Goal: Task Accomplishment & Management: Find specific page/section

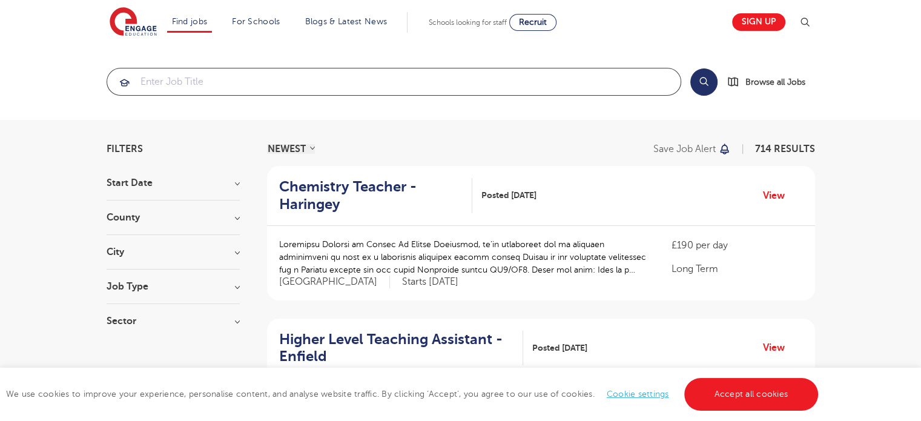
click at [401, 78] on input "search" at bounding box center [393, 81] width 573 height 27
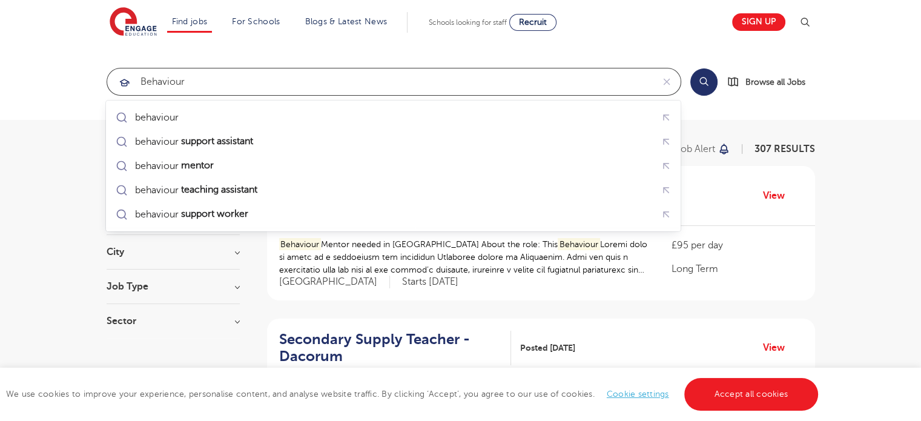
type input "behaviour"
click button "Submit" at bounding box center [0, 0] width 0 height 0
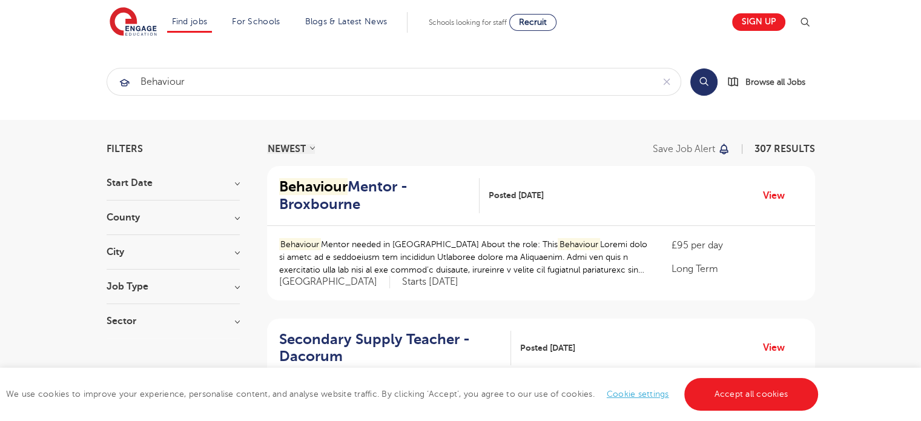
click at [173, 215] on h3 "County" at bounding box center [173, 217] width 133 height 10
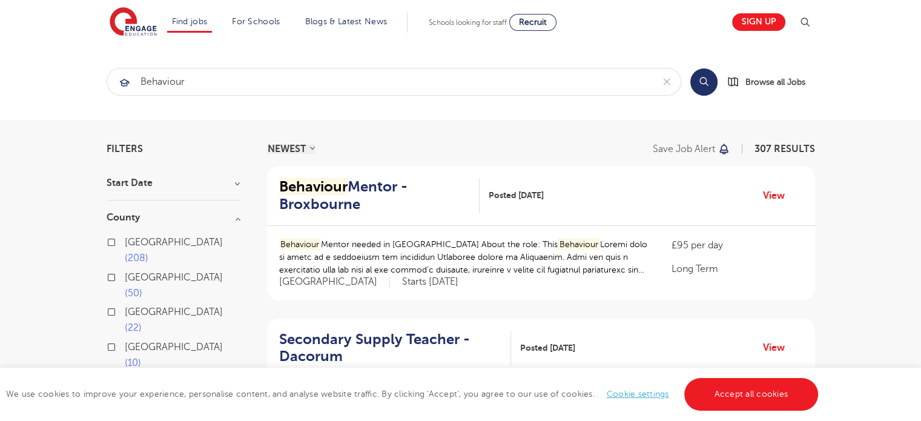
click at [118, 238] on div "London 208" at bounding box center [173, 251] width 133 height 35
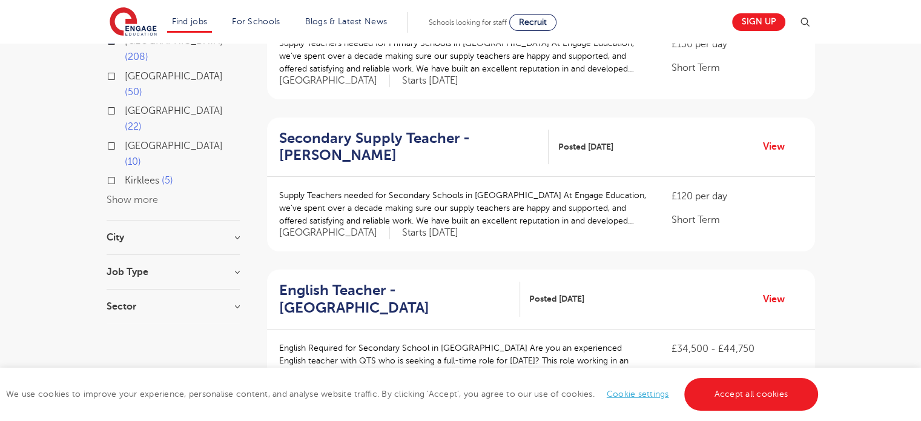
scroll to position [324, 0]
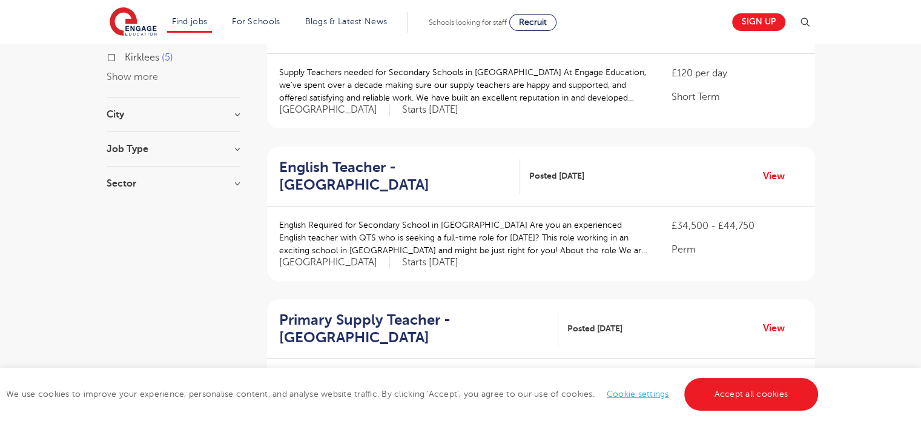
click at [734, 376] on div "We use cookies to improve your experience, personalise content, and analyse web…" at bounding box center [460, 393] width 921 height 53
click at [753, 407] on link "Accept all cookies" at bounding box center [751, 394] width 134 height 33
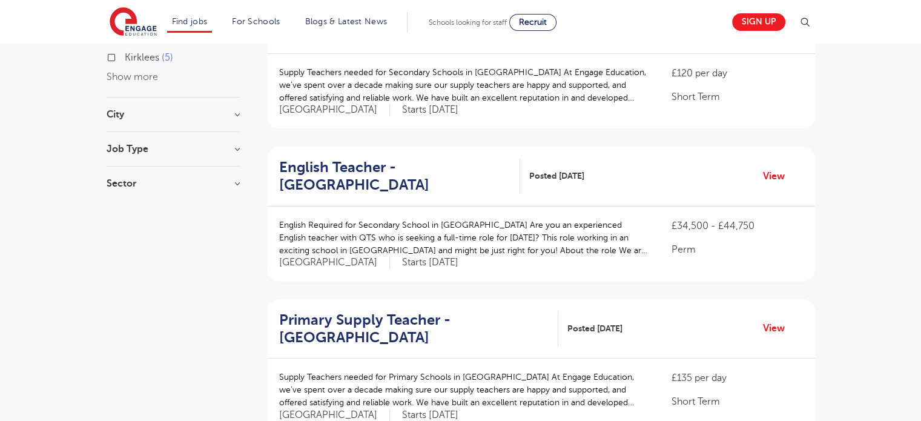
scroll to position [37, 0]
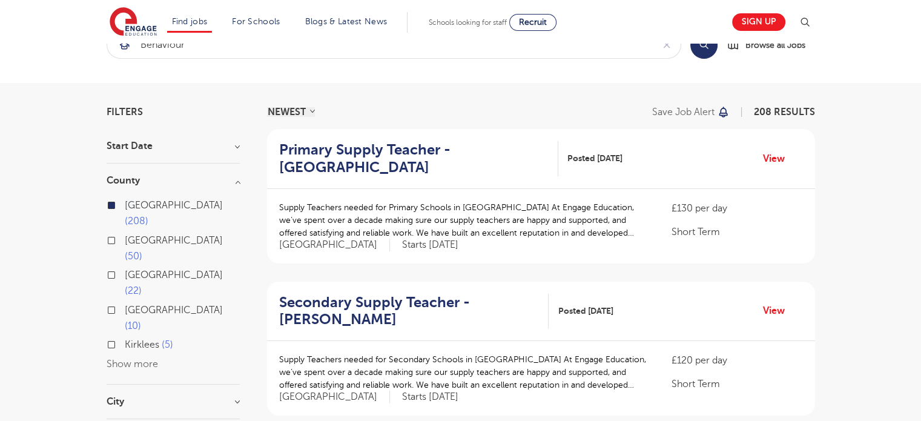
click at [202, 323] on section "Start Date County London 208 Hertfordshire 50 Leeds 22 East Sussex 10 Kirklees …" at bounding box center [173, 314] width 133 height 346
click at [195, 396] on h3 "City" at bounding box center [173, 401] width 133 height 10
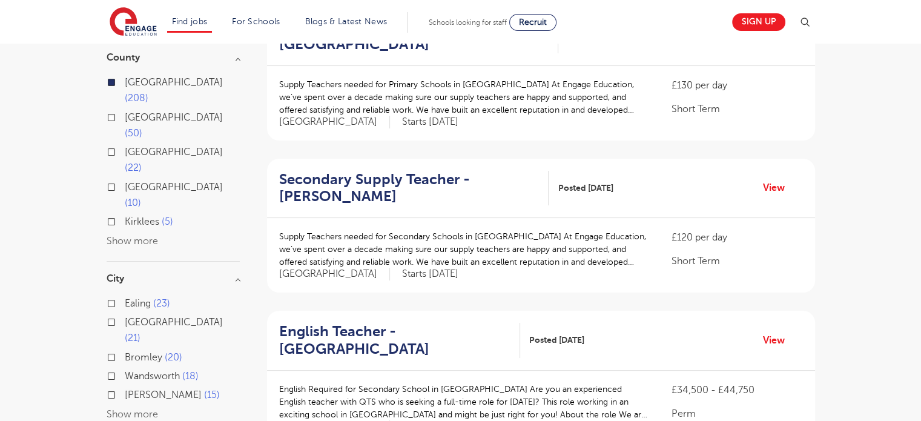
scroll to position [177, 0]
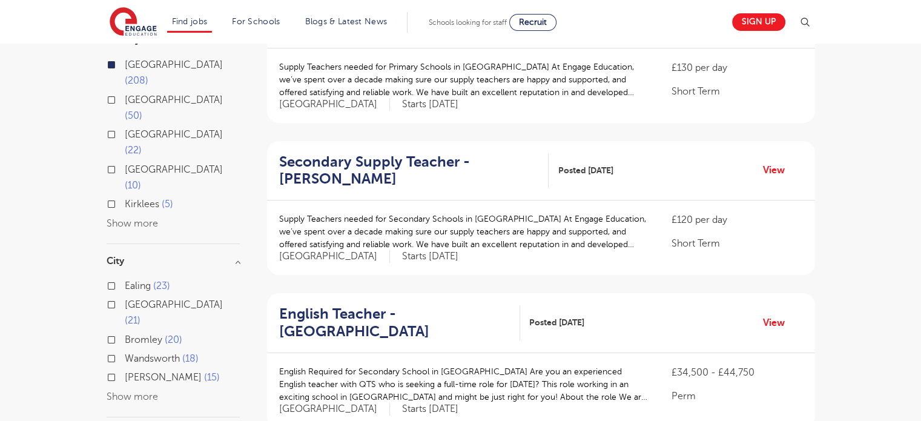
click at [143, 391] on button "Show more" at bounding box center [132, 396] width 51 height 11
click at [116, 389] on div "Redbridge 15" at bounding box center [173, 398] width 133 height 19
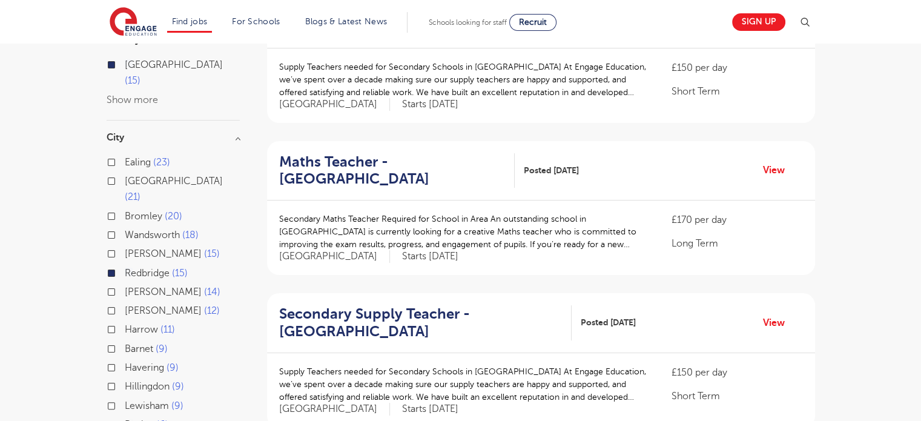
click at [115, 246] on div "Hackney 15" at bounding box center [173, 255] width 133 height 19
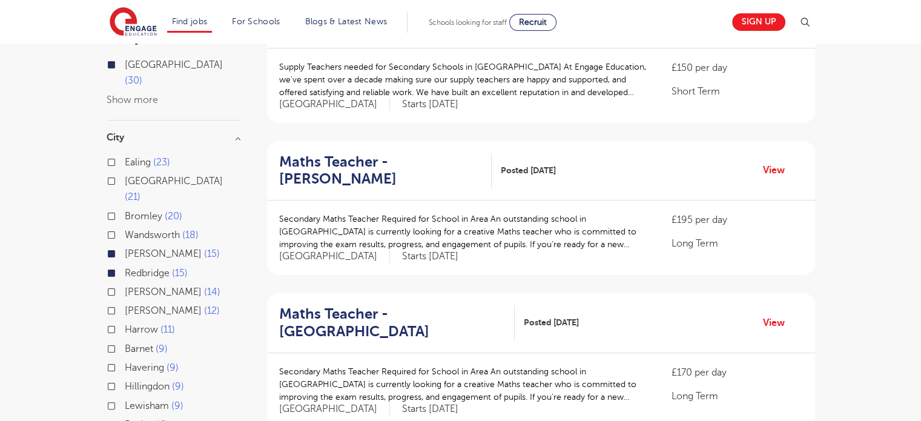
click at [125, 173] on label "Waltham Forest 21" at bounding box center [182, 189] width 115 height 32
click at [125, 176] on input "Waltham Forest 21" at bounding box center [129, 180] width 8 height 8
checkbox input "true"
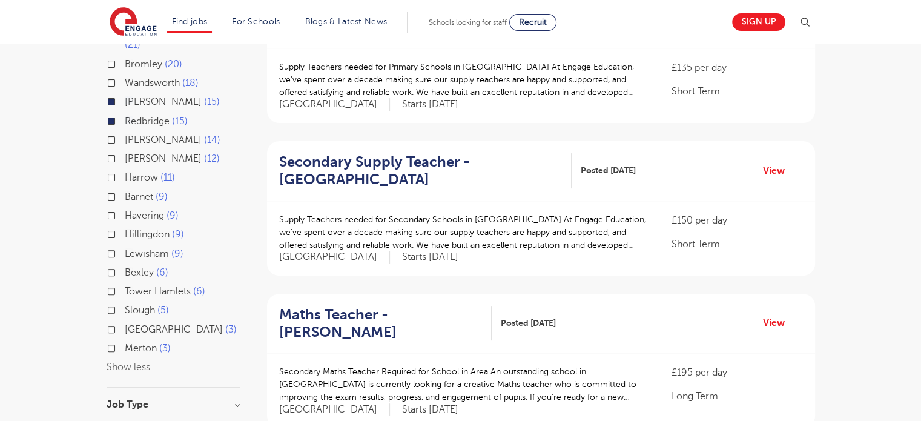
scroll to position [335, 0]
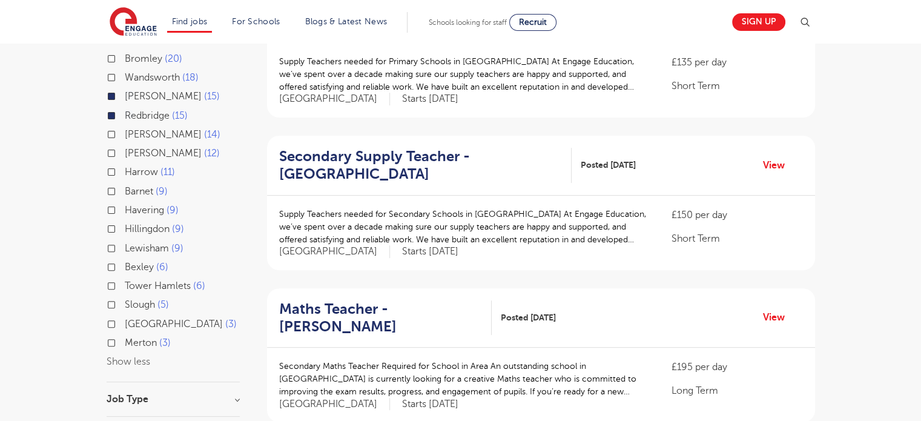
click at [107, 278] on div "Tower Hamlets 6" at bounding box center [173, 287] width 133 height 19
click at [125, 240] on label "Lewisham 9" at bounding box center [154, 248] width 59 height 16
click at [125, 243] on input "Lewisham 9" at bounding box center [129, 247] width 8 height 8
checkbox input "true"
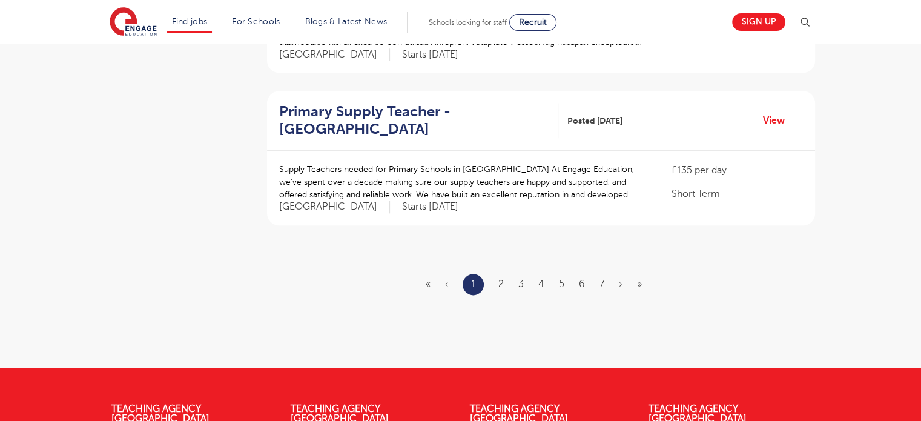
scroll to position [1489, 0]
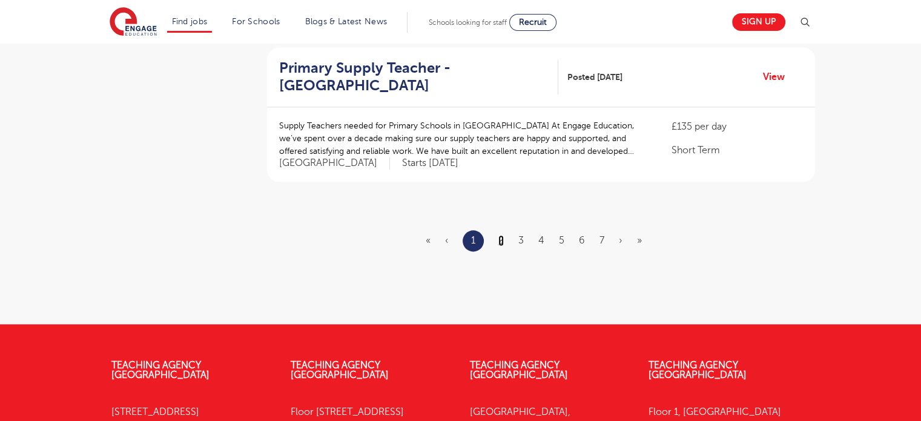
click at [502, 238] on link "2" at bounding box center [500, 240] width 5 height 11
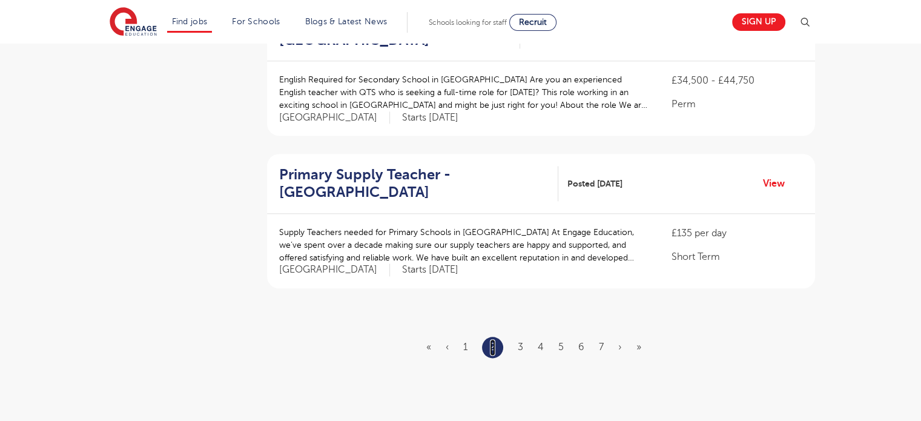
scroll to position [1477, 0]
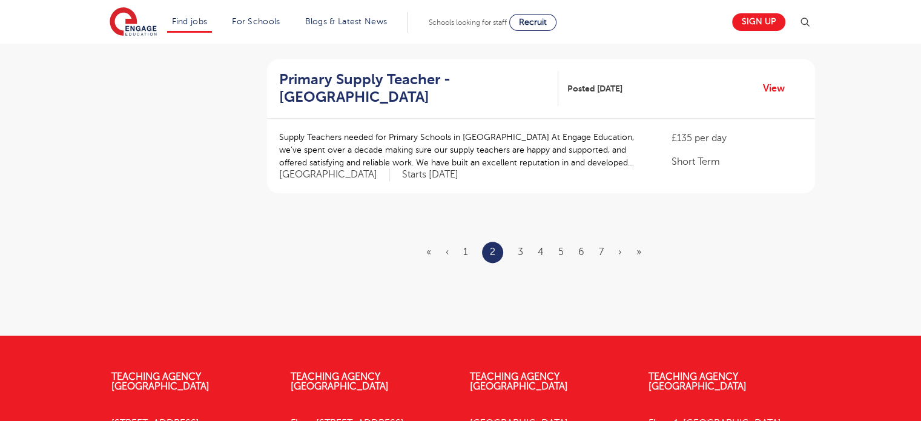
click at [525, 244] on ul "« ‹ 1 2 3 4 5 6 7 › »" at bounding box center [540, 251] width 229 height 21
click at [521, 246] on link "3" at bounding box center [519, 251] width 5 height 11
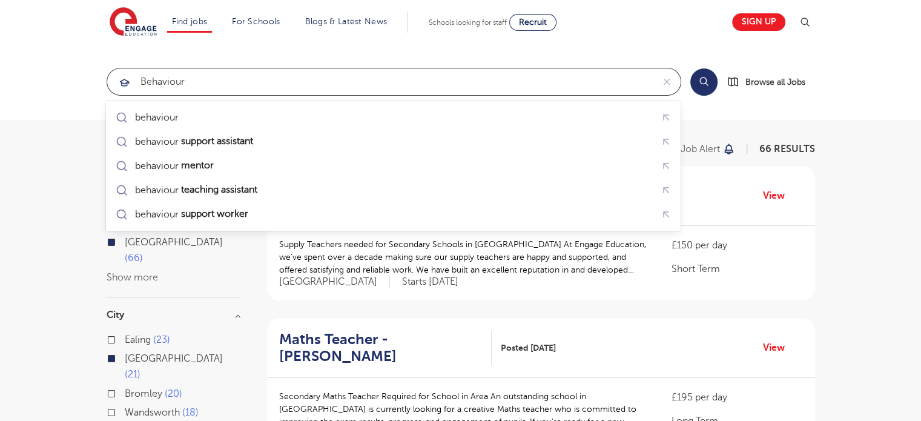
drag, startPoint x: 375, startPoint y: 77, endPoint x: 5, endPoint y: 51, distance: 370.7
click at [5, 51] on section "behaviour Search Browse all Jobs" at bounding box center [460, 82] width 921 height 76
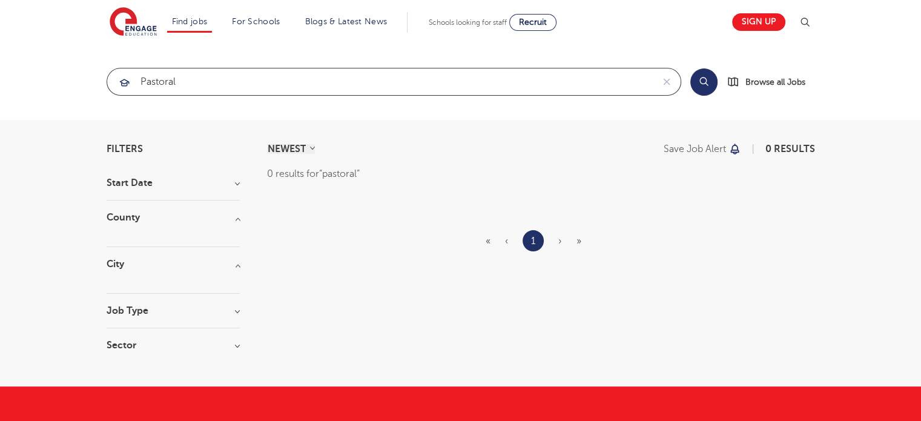
click button "Submit" at bounding box center [0, 0] width 0 height 0
drag, startPoint x: 269, startPoint y: 79, endPoint x: 28, endPoint y: 51, distance: 243.0
click at [28, 51] on section "pastoral Search Browse all Jobs" at bounding box center [460, 82] width 921 height 76
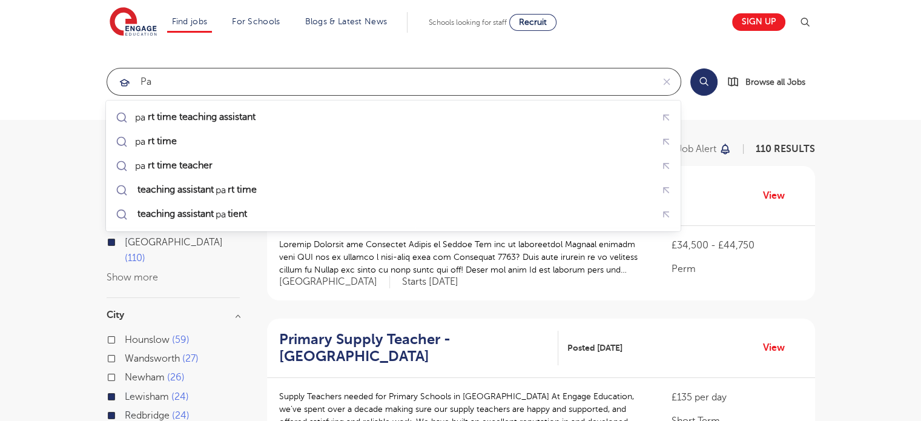
type input "p"
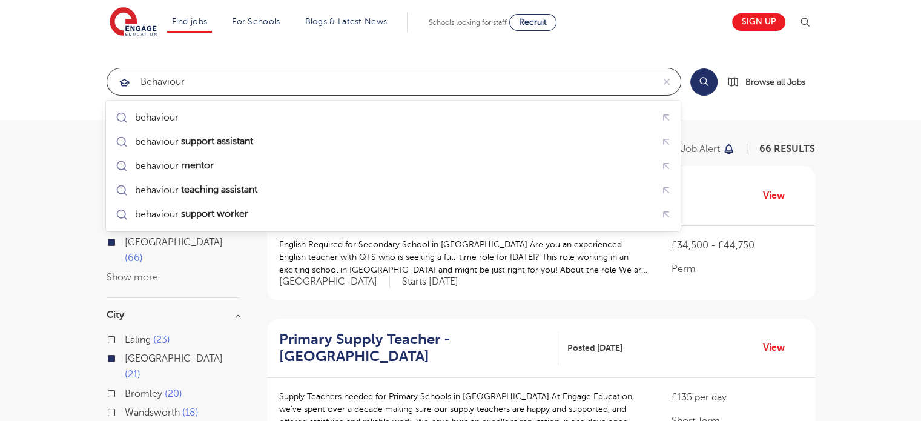
type input "behaviour"
click button "Submit" at bounding box center [0, 0] width 0 height 0
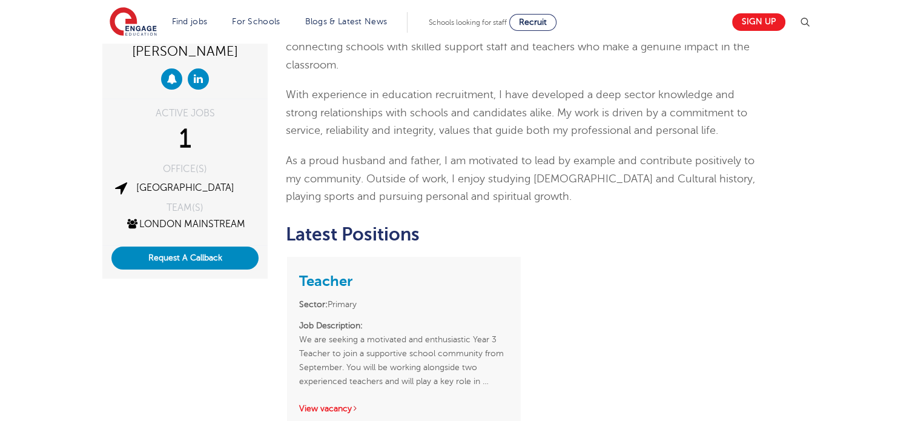
scroll to position [247, 0]
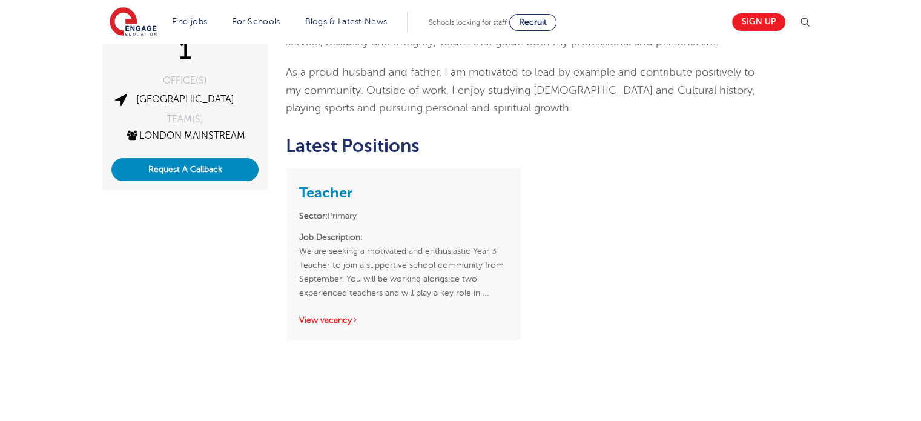
click at [402, 244] on p "Job Description: We are seeking a motivated and enthusiastic Year 3 Teacher to …" at bounding box center [403, 265] width 209 height 70
click at [358, 298] on div "Teacher Sector: Primary Job Description: We are seeking a motivated and enthusi…" at bounding box center [403, 253] width 233 height 171
click at [349, 315] on link "View vacancy" at bounding box center [328, 319] width 59 height 9
